Goal: Task Accomplishment & Management: Complete application form

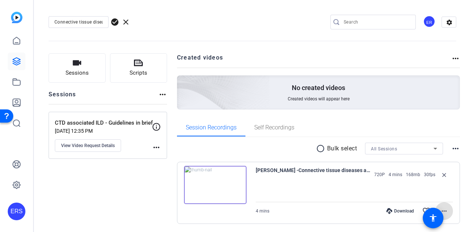
scroll to position [24, 0]
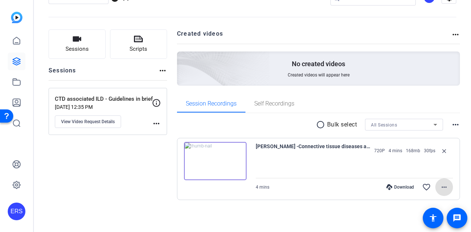
click at [118, 174] on div "Sessions Scripts Sessions more_horiz CTD associated ILD - Guidelines in brief […" at bounding box center [108, 126] width 118 height 194
click at [15, 14] on img at bounding box center [16, 17] width 11 height 11
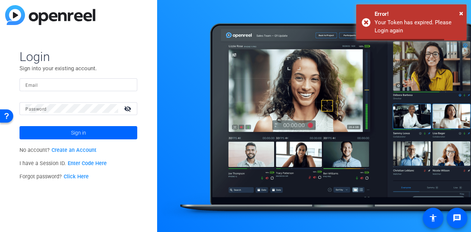
type input "[EMAIL_ADDRESS][DOMAIN_NAME]"
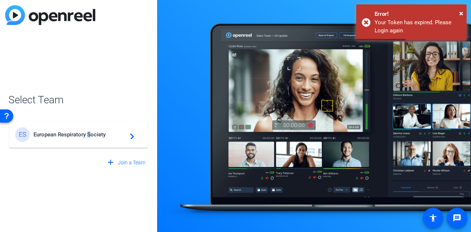
click at [89, 138] on span "European Respiratory Society" at bounding box center [79, 134] width 92 height 7
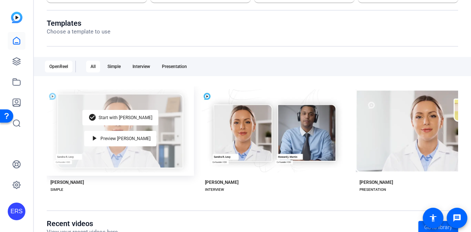
scroll to position [115, 0]
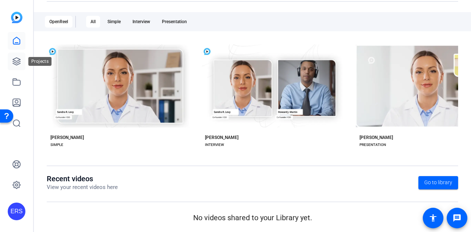
click at [16, 62] on icon at bounding box center [16, 61] width 9 height 9
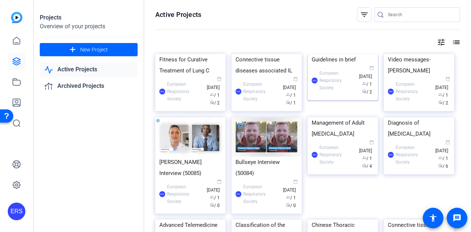
click at [338, 96] on div "ERS European Respiratory Society calendar_today [DATE] group / 1 radio / 2" at bounding box center [343, 80] width 62 height 31
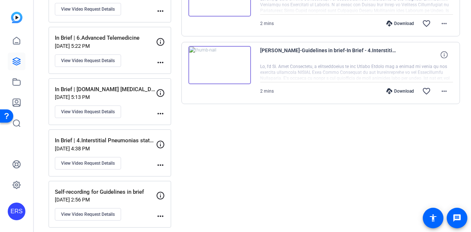
scroll to position [189, 0]
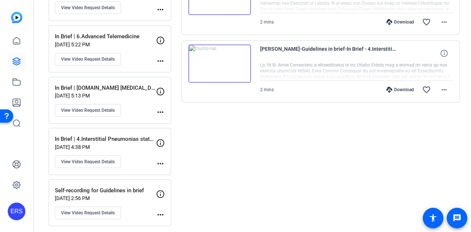
click at [161, 160] on mat-icon "more_horiz" at bounding box center [160, 163] width 9 height 9
click at [204, 148] on div at bounding box center [235, 116] width 471 height 232
click at [159, 159] on mat-icon "more_horiz" at bounding box center [160, 163] width 9 height 9
click at [181, 173] on span "Archive Session" at bounding box center [178, 171] width 33 height 9
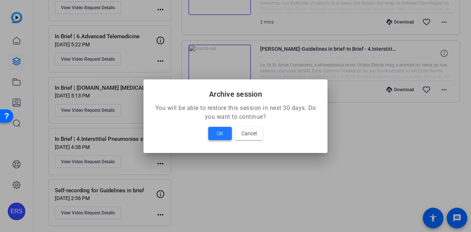
click at [217, 134] on span "OK" at bounding box center [220, 133] width 7 height 9
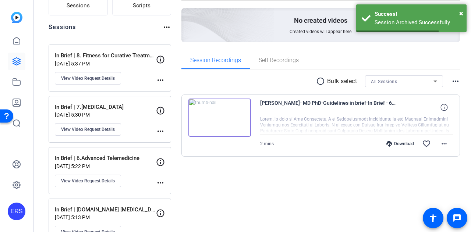
scroll to position [65, 0]
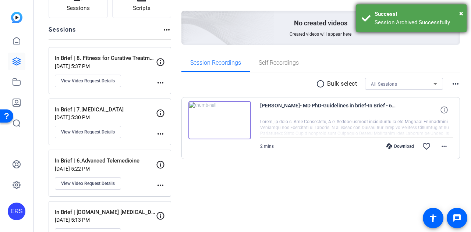
click at [394, 17] on div "Success!" at bounding box center [417, 14] width 86 height 8
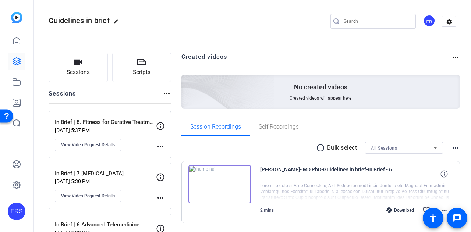
scroll to position [0, 0]
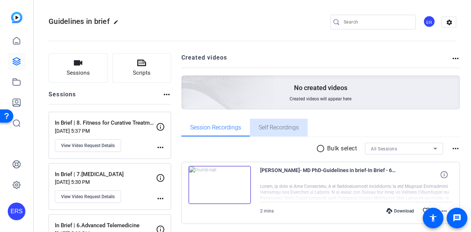
click at [291, 131] on span "Self Recordings" at bounding box center [279, 128] width 40 height 6
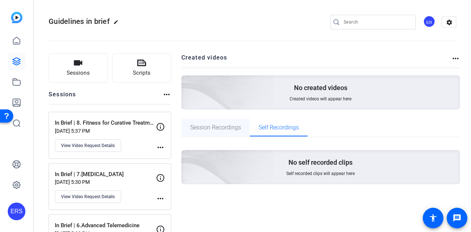
click at [217, 131] on span "Session Recordings" at bounding box center [215, 128] width 51 height 18
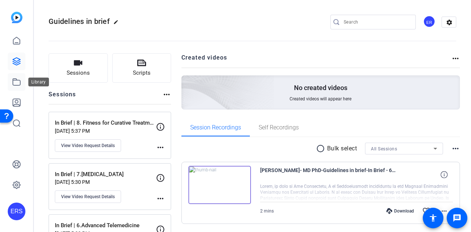
click at [15, 85] on icon at bounding box center [16, 82] width 7 height 7
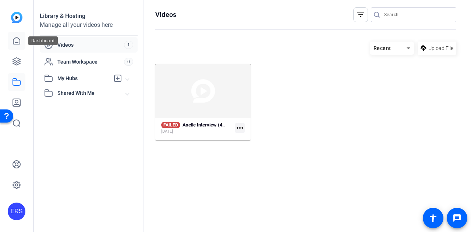
click at [17, 46] on link at bounding box center [17, 41] width 18 height 18
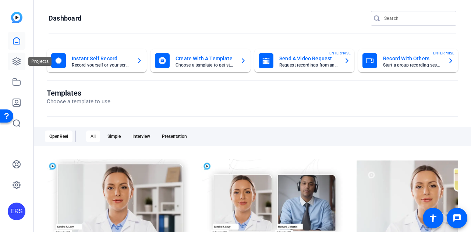
click at [13, 70] on link at bounding box center [17, 62] width 18 height 18
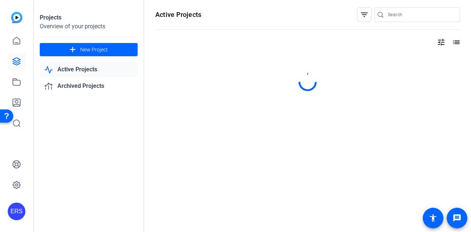
click at [86, 71] on link "Active Projects" at bounding box center [89, 69] width 98 height 15
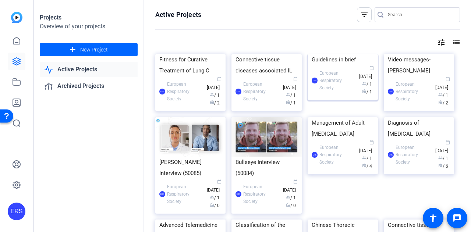
click at [335, 96] on div "ERS European Respiratory Society calendar_today [DATE] group / 1 radio / 1" at bounding box center [343, 80] width 62 height 31
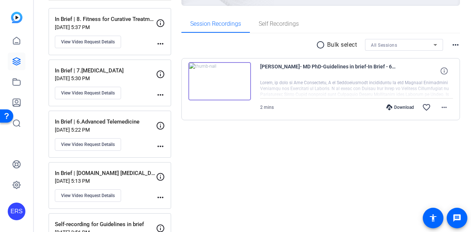
scroll to position [138, 0]
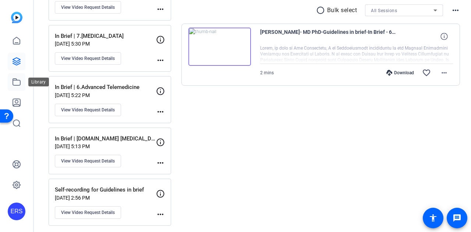
click at [12, 82] on link at bounding box center [17, 82] width 18 height 18
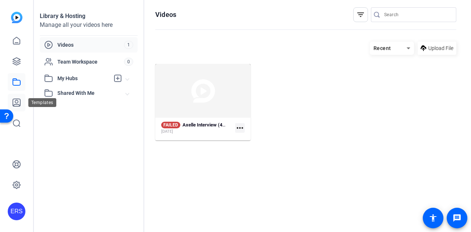
click at [19, 103] on icon at bounding box center [16, 102] width 9 height 9
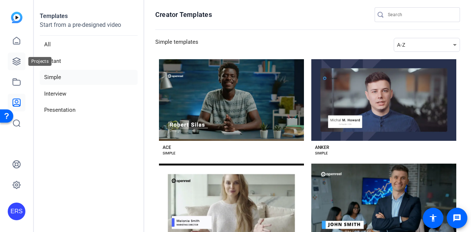
click at [18, 61] on icon at bounding box center [16, 61] width 9 height 9
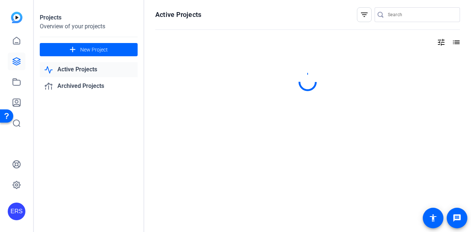
click at [63, 71] on link "Active Projects" at bounding box center [89, 69] width 98 height 15
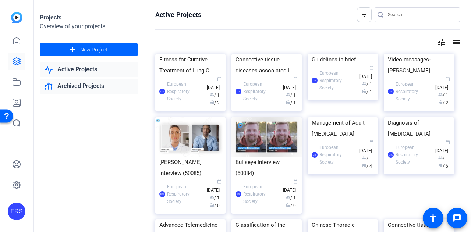
click at [85, 86] on link "Archived Projects" at bounding box center [89, 86] width 98 height 15
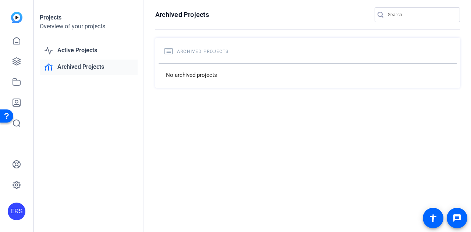
click at [78, 68] on link "Archived Projects" at bounding box center [89, 67] width 98 height 15
click at [78, 53] on link "Active Projects" at bounding box center [89, 50] width 98 height 15
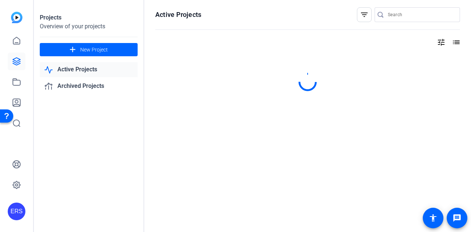
click at [74, 68] on link "Active Projects" at bounding box center [89, 69] width 98 height 15
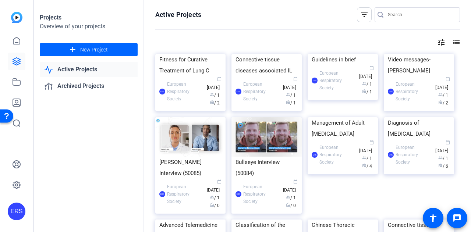
click at [92, 68] on link "Active Projects" at bounding box center [89, 69] width 98 height 15
drag, startPoint x: 336, startPoint y: 113, endPoint x: 321, endPoint y: 156, distance: 45.3
click at [321, 96] on div "ERS European Respiratory Society calendar_today [DATE] group / 1 radio / 1" at bounding box center [343, 80] width 62 height 31
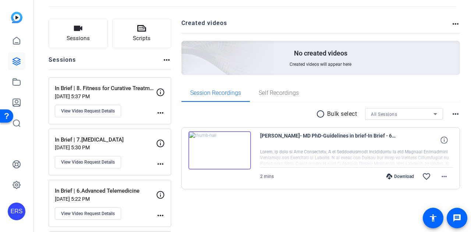
scroll to position [28, 0]
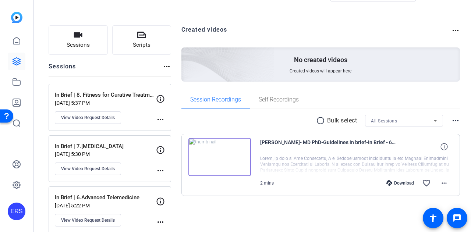
click at [452, 28] on mat-icon "more_horiz" at bounding box center [455, 30] width 9 height 9
click at [431, 44] on span "View Archived Projects" at bounding box center [426, 41] width 48 height 9
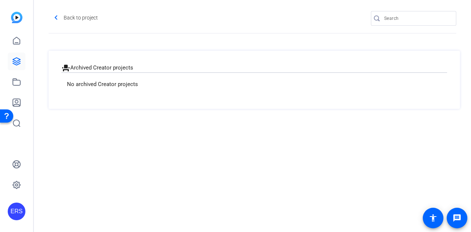
click at [200, 84] on div "No archived Creator projects" at bounding box center [253, 84] width 385 height 24
click at [60, 17] on mat-icon "navigate_before" at bounding box center [55, 17] width 9 height 9
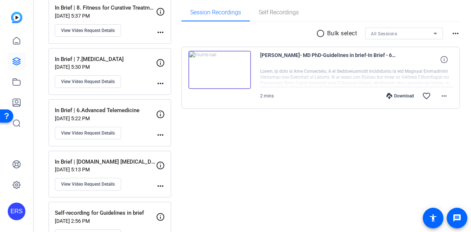
scroll to position [138, 0]
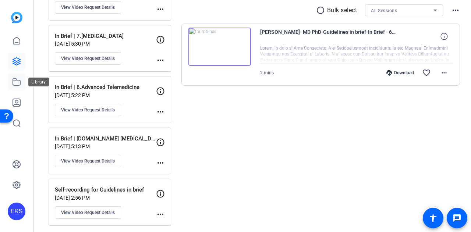
click at [20, 85] on icon at bounding box center [16, 82] width 7 height 7
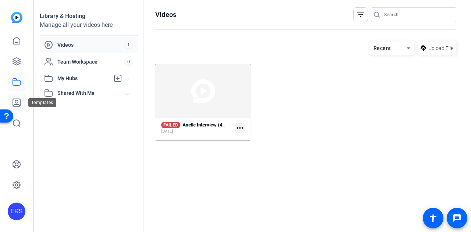
click at [19, 106] on icon at bounding box center [16, 102] width 7 height 7
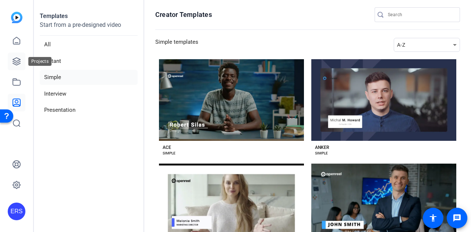
click at [15, 60] on icon at bounding box center [16, 61] width 9 height 9
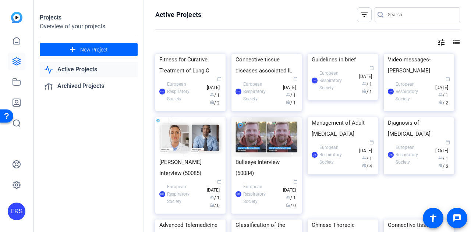
drag, startPoint x: 330, startPoint y: 147, endPoint x: 107, endPoint y: 138, distance: 223.8
click at [107, 138] on div "Projects Overview of your projects add New Project Active Projects Archived Pro…" at bounding box center [89, 116] width 110 height 232
click at [78, 89] on link "Archived Projects" at bounding box center [89, 86] width 98 height 15
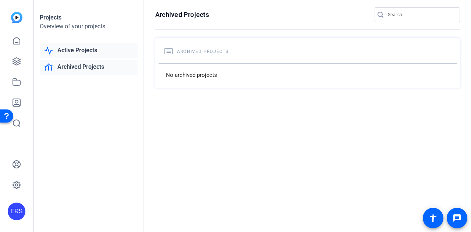
click at [78, 47] on link "Active Projects" at bounding box center [89, 50] width 98 height 15
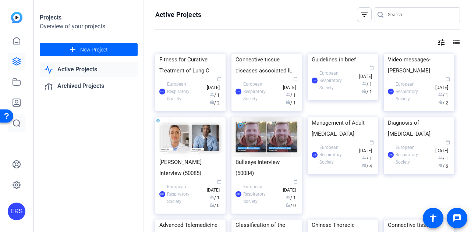
drag, startPoint x: 349, startPoint y: 154, endPoint x: 23, endPoint y: 120, distance: 327.6
click at [115, 165] on div "Projects Overview of your projects add New Project Active Projects Archived Pro…" at bounding box center [89, 116] width 110 height 232
click at [14, 45] on icon at bounding box center [16, 40] width 9 height 9
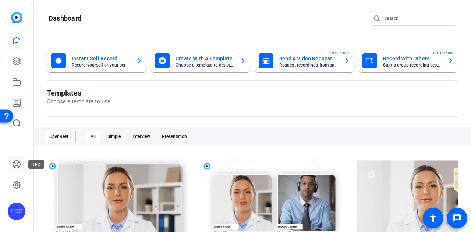
click at [18, 163] on icon at bounding box center [16, 164] width 9 height 9
click at [22, 65] on link at bounding box center [17, 62] width 18 height 18
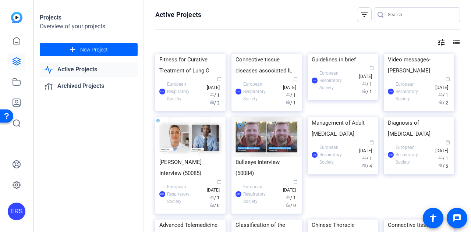
click at [74, 27] on div "Overview of your projects" at bounding box center [89, 26] width 98 height 9
click at [19, 81] on icon at bounding box center [16, 82] width 9 height 9
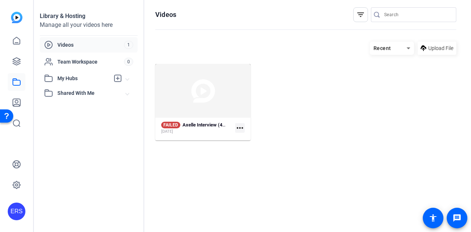
click at [79, 45] on span "Videos" at bounding box center [90, 44] width 67 height 7
click at [61, 82] on div "My Hubs" at bounding box center [76, 78] width 65 height 9
click at [20, 62] on icon at bounding box center [16, 61] width 9 height 9
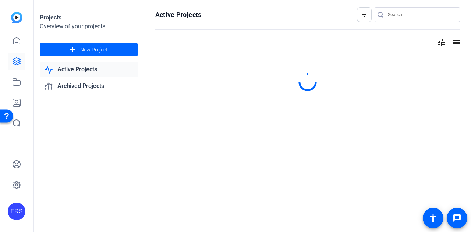
click at [71, 69] on link "Active Projects" at bounding box center [89, 69] width 98 height 15
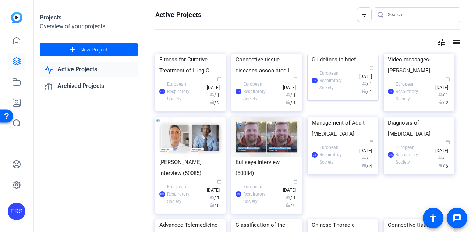
click at [330, 96] on div "ERS European Respiratory Society calendar_today [DATE] group / 1 radio / 1" at bounding box center [343, 80] width 62 height 31
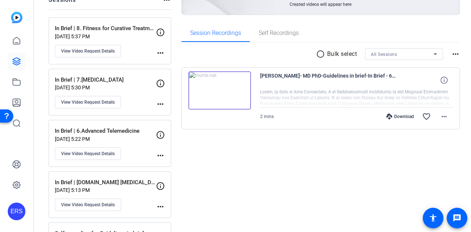
scroll to position [138, 0]
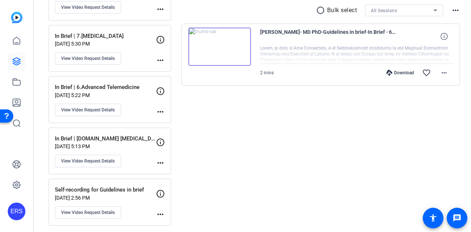
drag, startPoint x: 249, startPoint y: 164, endPoint x: 237, endPoint y: 165, distance: 12.2
click at [237, 165] on div "Created videos more_horiz No created videos Created videos will appear here Ses…" at bounding box center [320, 70] width 279 height 311
click at [222, 163] on div "Created videos more_horiz No created videos Created videos will appear here Ses…" at bounding box center [320, 70] width 279 height 311
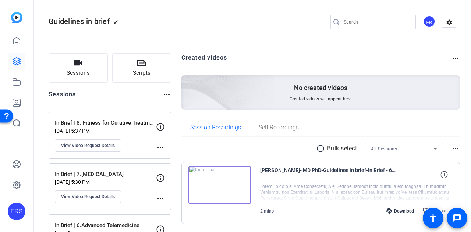
click at [451, 146] on mat-icon "more_horiz" at bounding box center [455, 148] width 9 height 9
click at [438, 156] on span "View Archived Clips" at bounding box center [430, 158] width 42 height 9
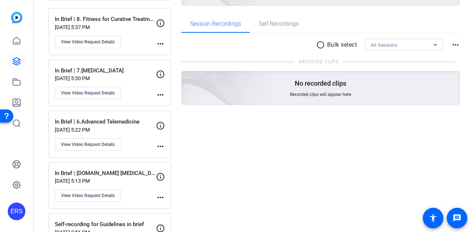
scroll to position [102, 0]
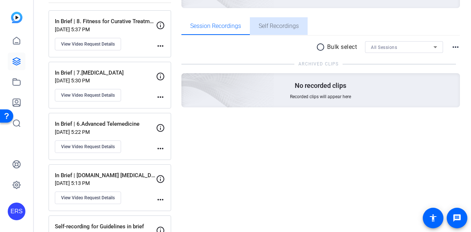
click at [267, 24] on span "Self Recordings" at bounding box center [279, 26] width 40 height 6
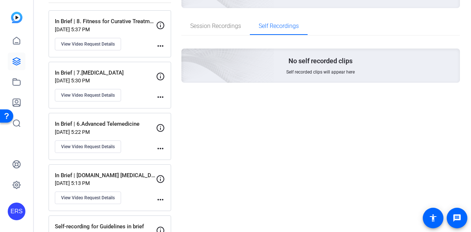
scroll to position [0, 0]
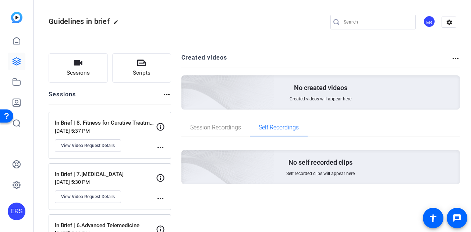
click at [455, 56] on mat-icon "more_horiz" at bounding box center [455, 58] width 9 height 9
click at [439, 67] on span "View Archived Projects" at bounding box center [426, 69] width 48 height 9
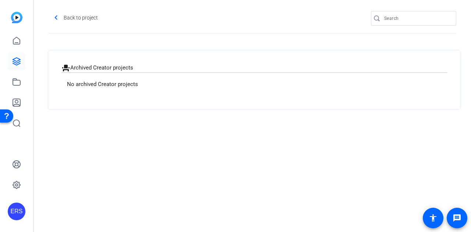
click at [122, 84] on div "No archived Creator projects" at bounding box center [253, 84] width 385 height 24
click at [56, 22] on mat-icon "navigate_before" at bounding box center [55, 17] width 9 height 9
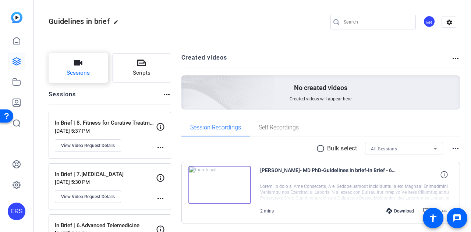
click at [82, 73] on span "Sessions" at bounding box center [78, 73] width 23 height 8
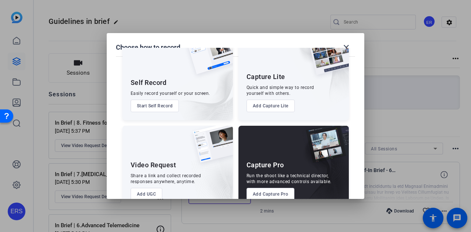
scroll to position [42, 0]
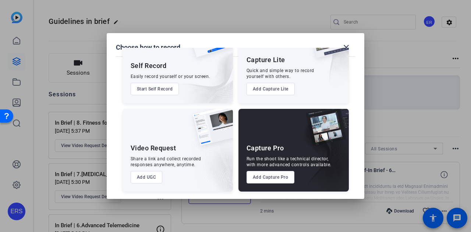
click at [190, 160] on div "Share a link and collect recorded responses anywhere, anytime." at bounding box center [166, 162] width 71 height 12
click at [151, 177] on button "Add UGC" at bounding box center [147, 177] width 32 height 13
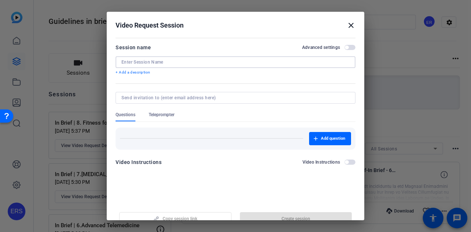
click at [143, 62] on input at bounding box center [235, 62] width 228 height 6
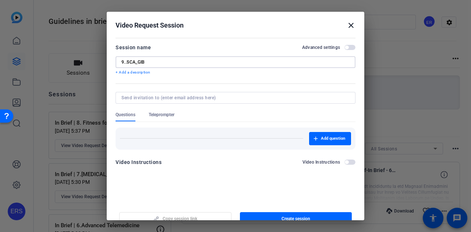
drag, startPoint x: 147, startPoint y: 61, endPoint x: 85, endPoint y: 55, distance: 62.4
click at [85, 55] on div "Choose how to record close Self Record Easily record yourself or your screen. S…" at bounding box center [235, 116] width 471 height 232
type input "U"
type input "In Brief | 9. RDT statement"
click at [193, 101] on div at bounding box center [235, 98] width 228 height 12
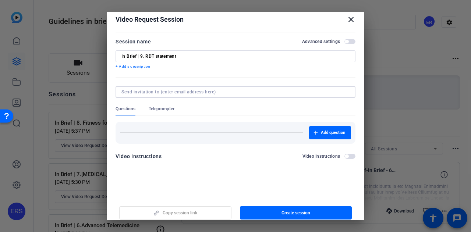
scroll to position [11, 0]
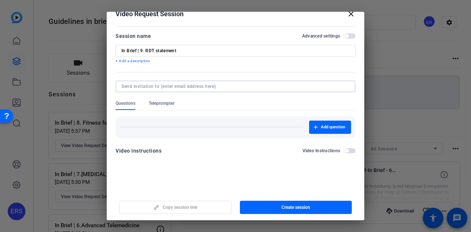
click at [131, 184] on openreel-new-create-edit-ugc-session "Video Request Session close Session name Advanced settings In Brief | 9. RDT st…" at bounding box center [235, 110] width 257 height 221
click at [346, 149] on span "button" at bounding box center [349, 150] width 11 height 5
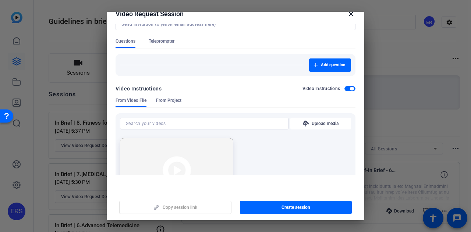
scroll to position [62, 0]
click at [344, 88] on span "button" at bounding box center [349, 88] width 11 height 5
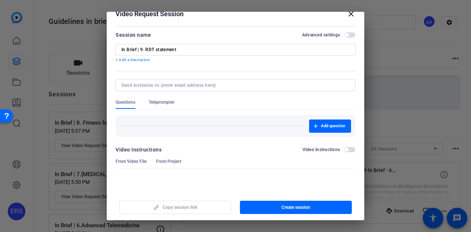
scroll to position [0, 0]
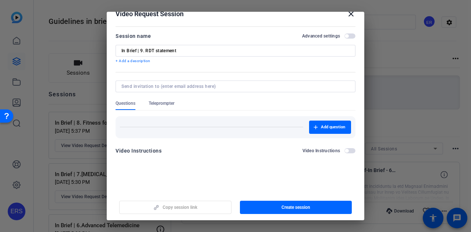
click at [346, 39] on div "Session name Advanced settings" at bounding box center [235, 36] width 240 height 9
click at [346, 38] on span "button" at bounding box center [349, 35] width 11 height 5
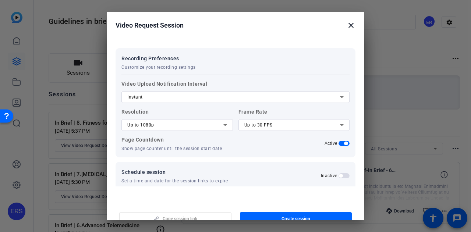
scroll to position [134, 0]
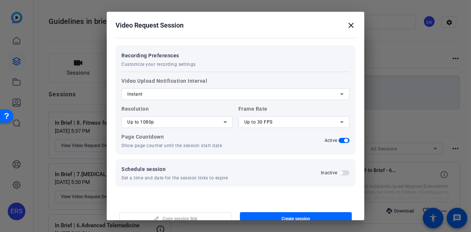
click at [262, 92] on div "Instant" at bounding box center [233, 94] width 213 height 9
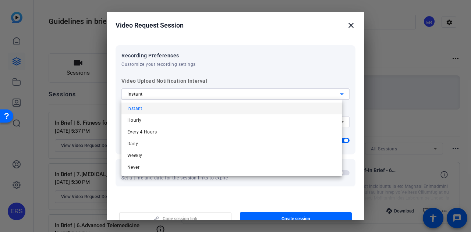
click at [262, 92] on div at bounding box center [235, 116] width 471 height 232
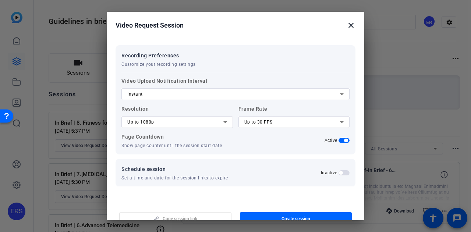
click at [338, 141] on span "button" at bounding box center [343, 140] width 11 height 5
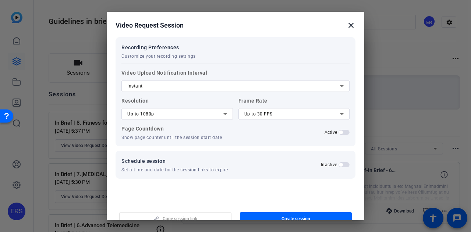
scroll to position [11, 0]
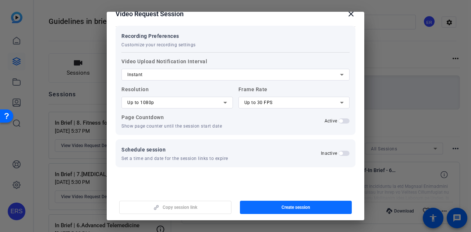
click at [313, 208] on span "button" at bounding box center [296, 208] width 112 height 18
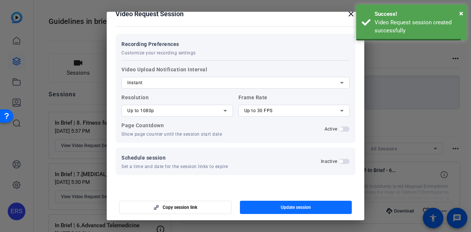
scroll to position [0, 0]
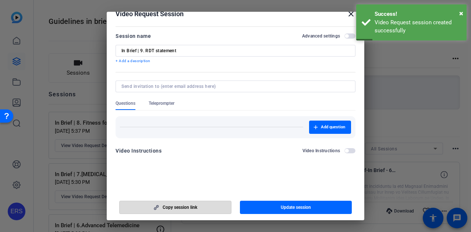
click at [213, 203] on span "button" at bounding box center [175, 208] width 111 height 18
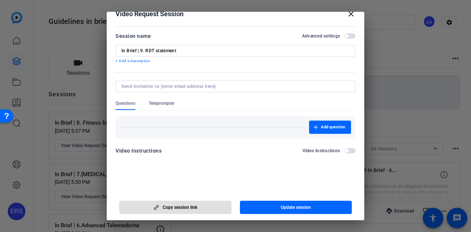
click at [404, 70] on div at bounding box center [235, 116] width 471 height 232
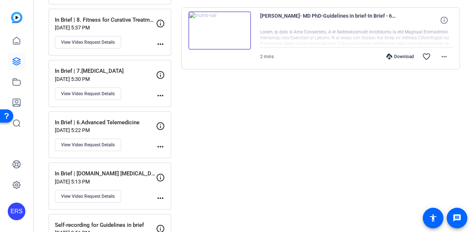
scroll to position [189, 0]
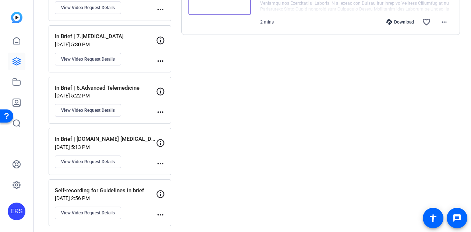
click at [260, 88] on div "Created videos more_horiz No created videos Created videos will appear here Ses…" at bounding box center [320, 45] width 279 height 362
